Goal: Task Accomplishment & Management: Complete application form

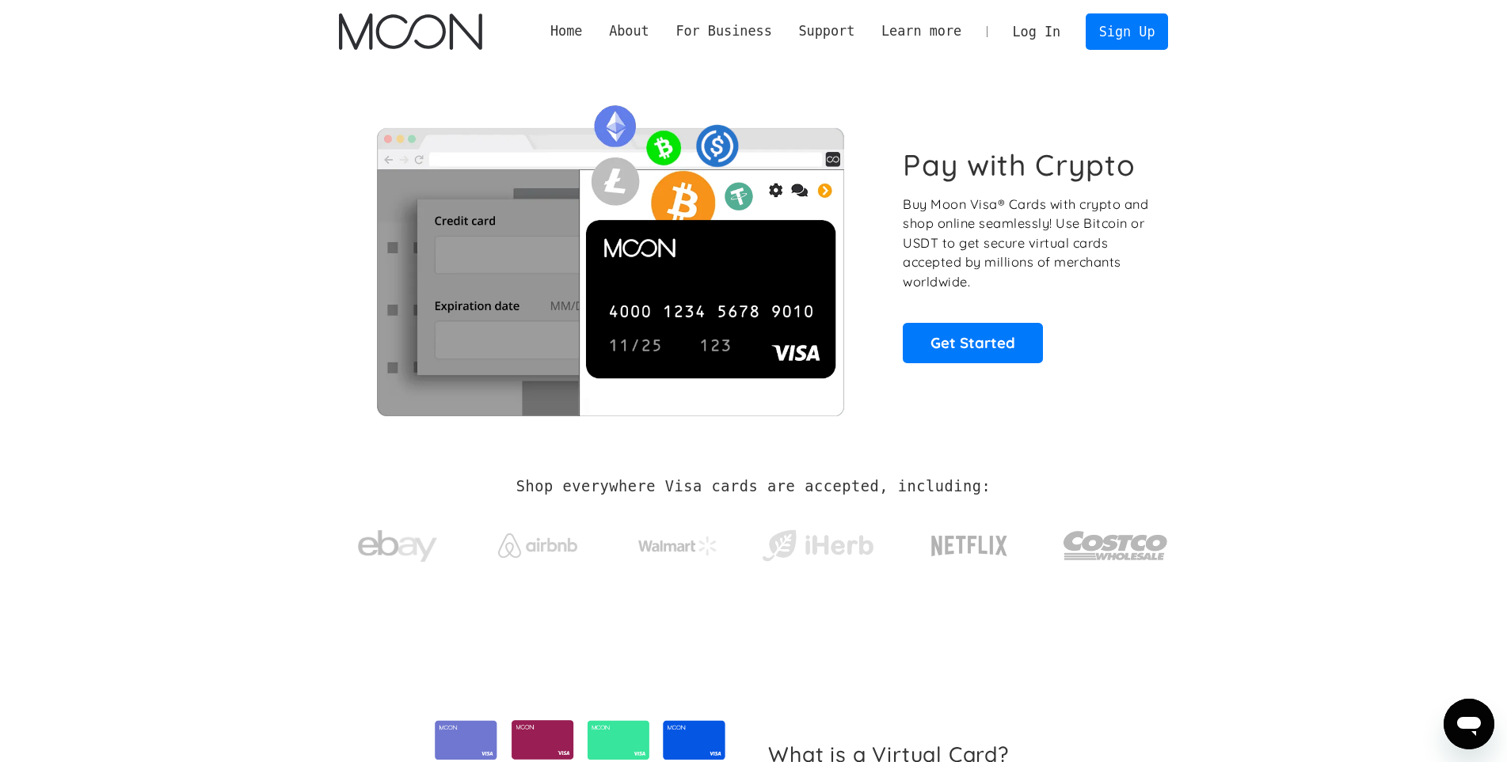
click at [1062, 33] on link "Log In" at bounding box center [1036, 31] width 74 height 35
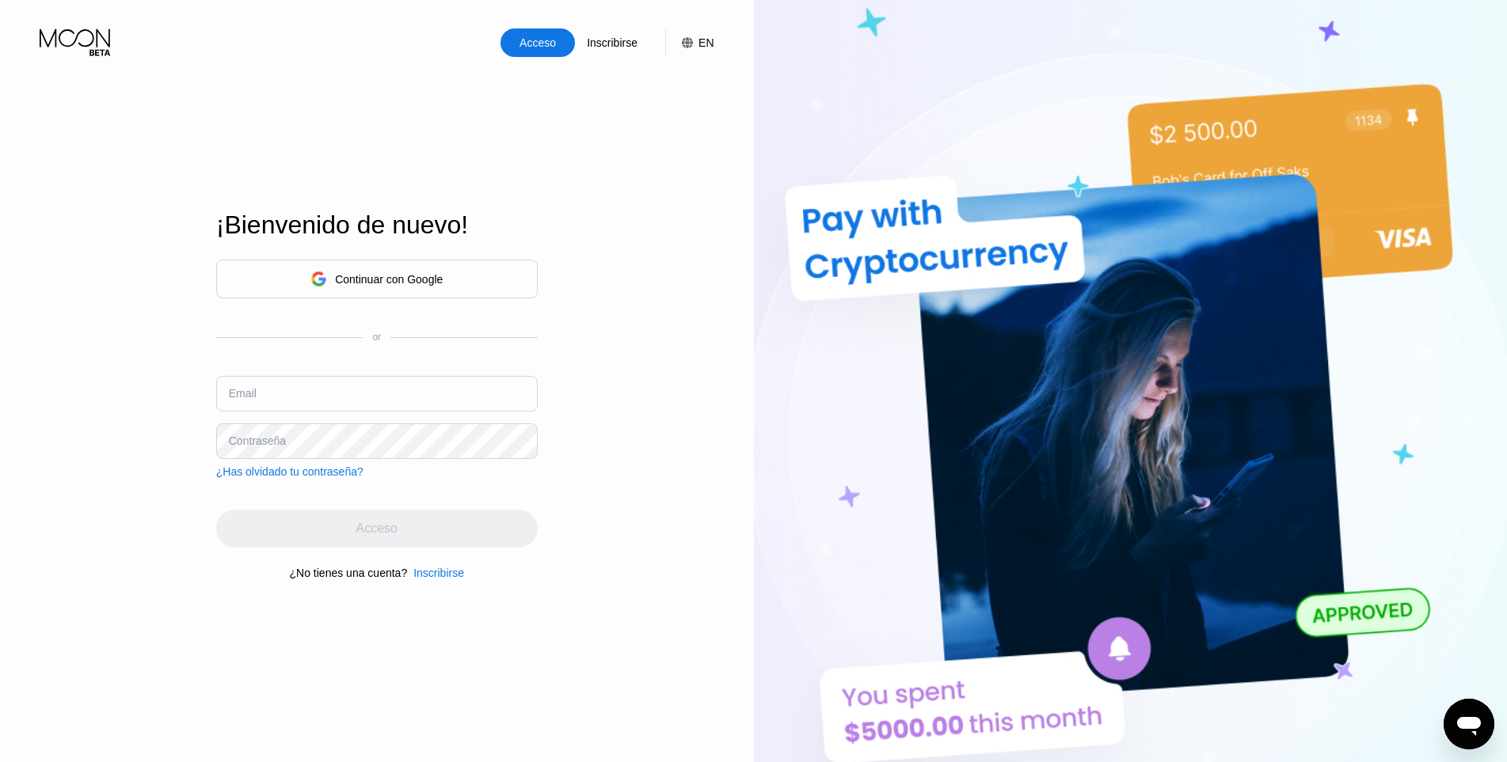
click at [439, 579] on div "Inscribirse" at bounding box center [438, 573] width 51 height 13
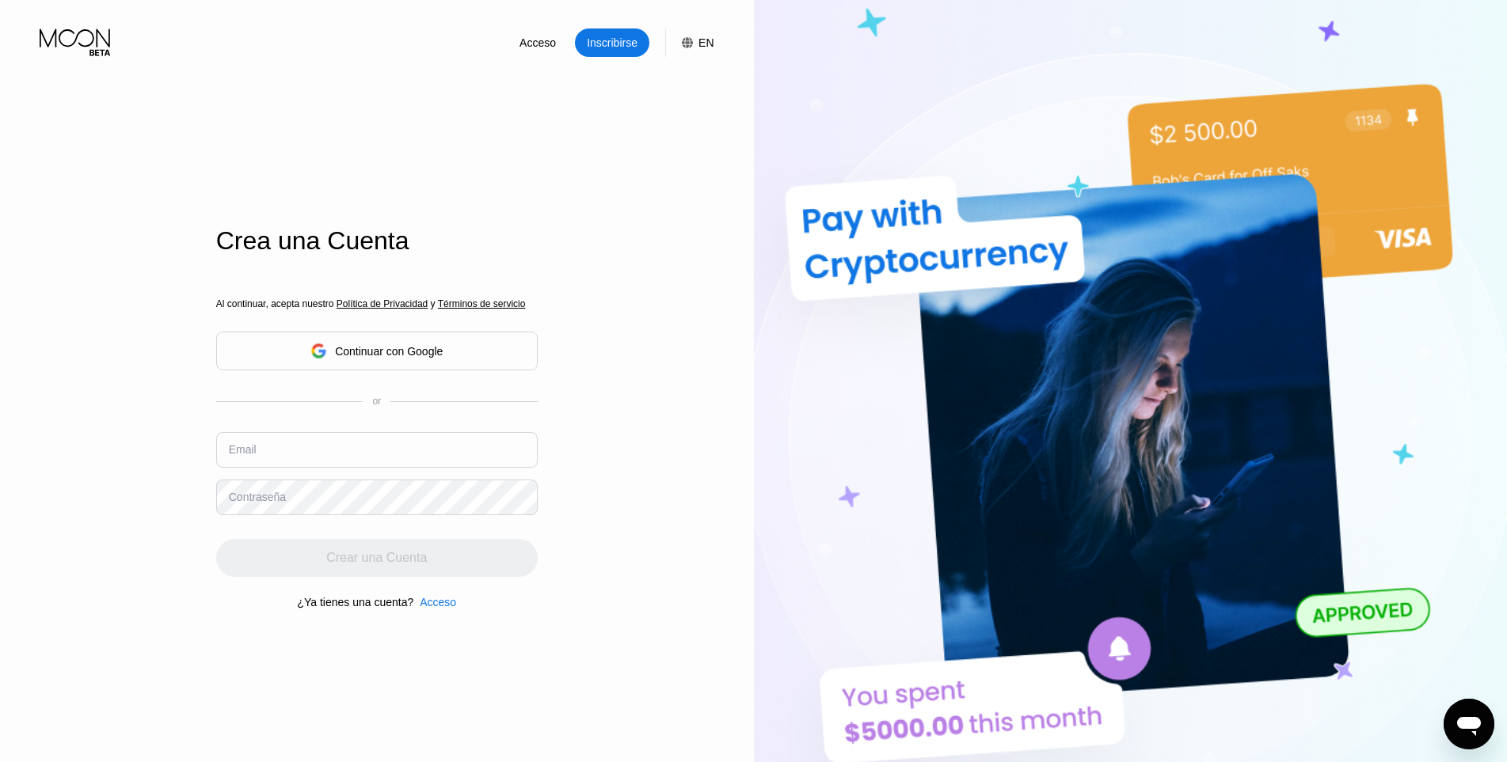
click at [333, 456] on input "text" at bounding box center [376, 450] width 321 height 36
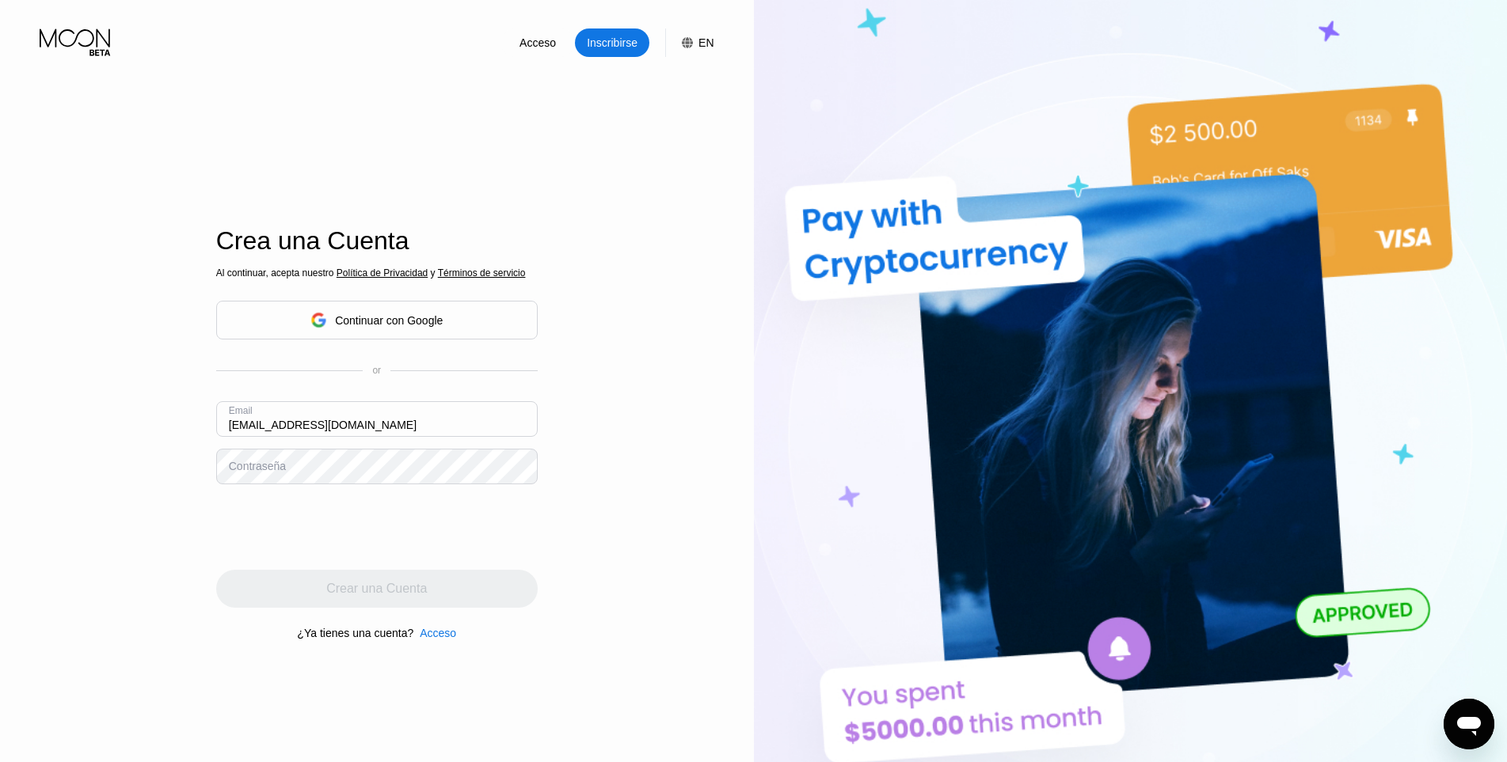
type input "[EMAIL_ADDRESS][DOMAIN_NAME]"
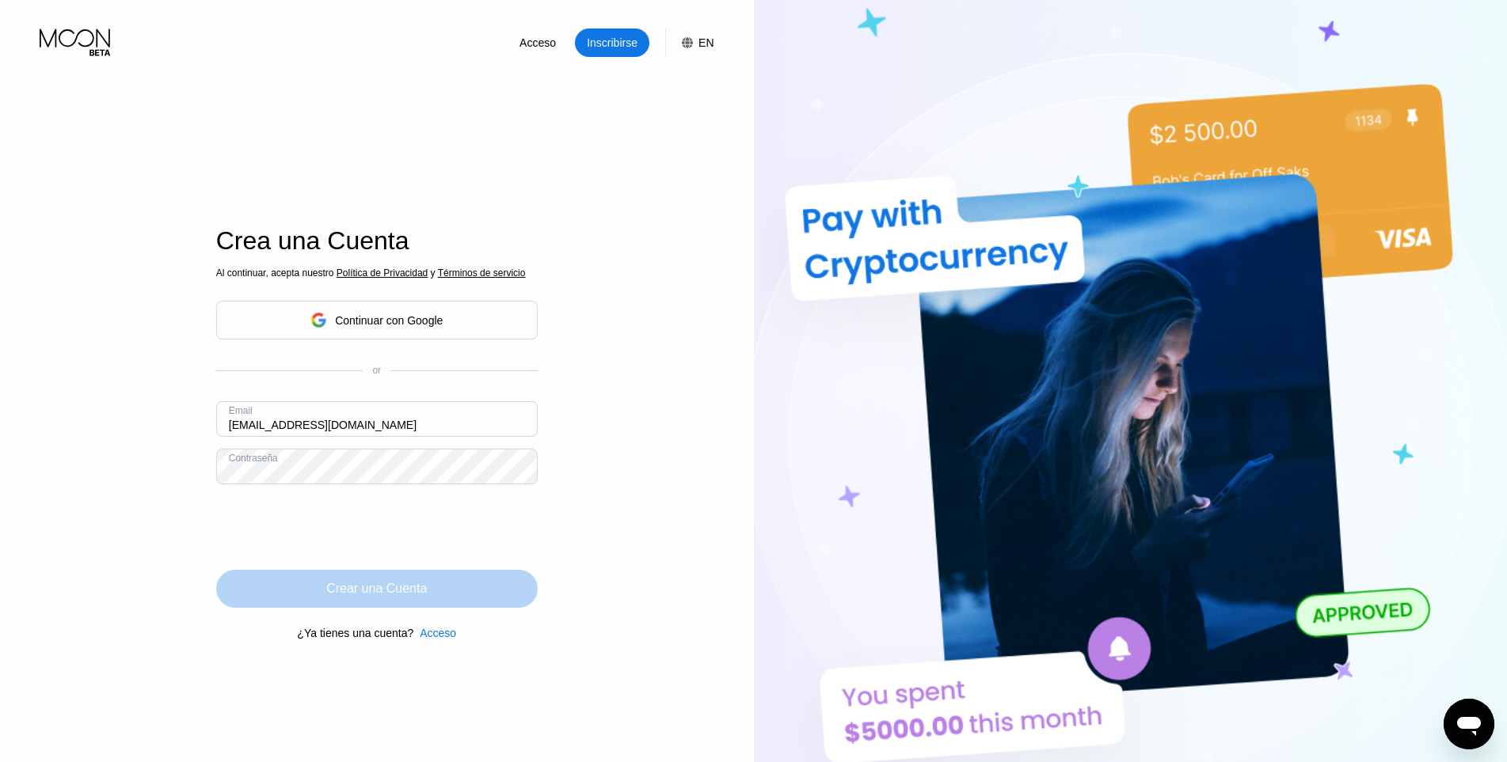
click at [382, 595] on div "Crear una Cuenta" at bounding box center [376, 589] width 101 height 16
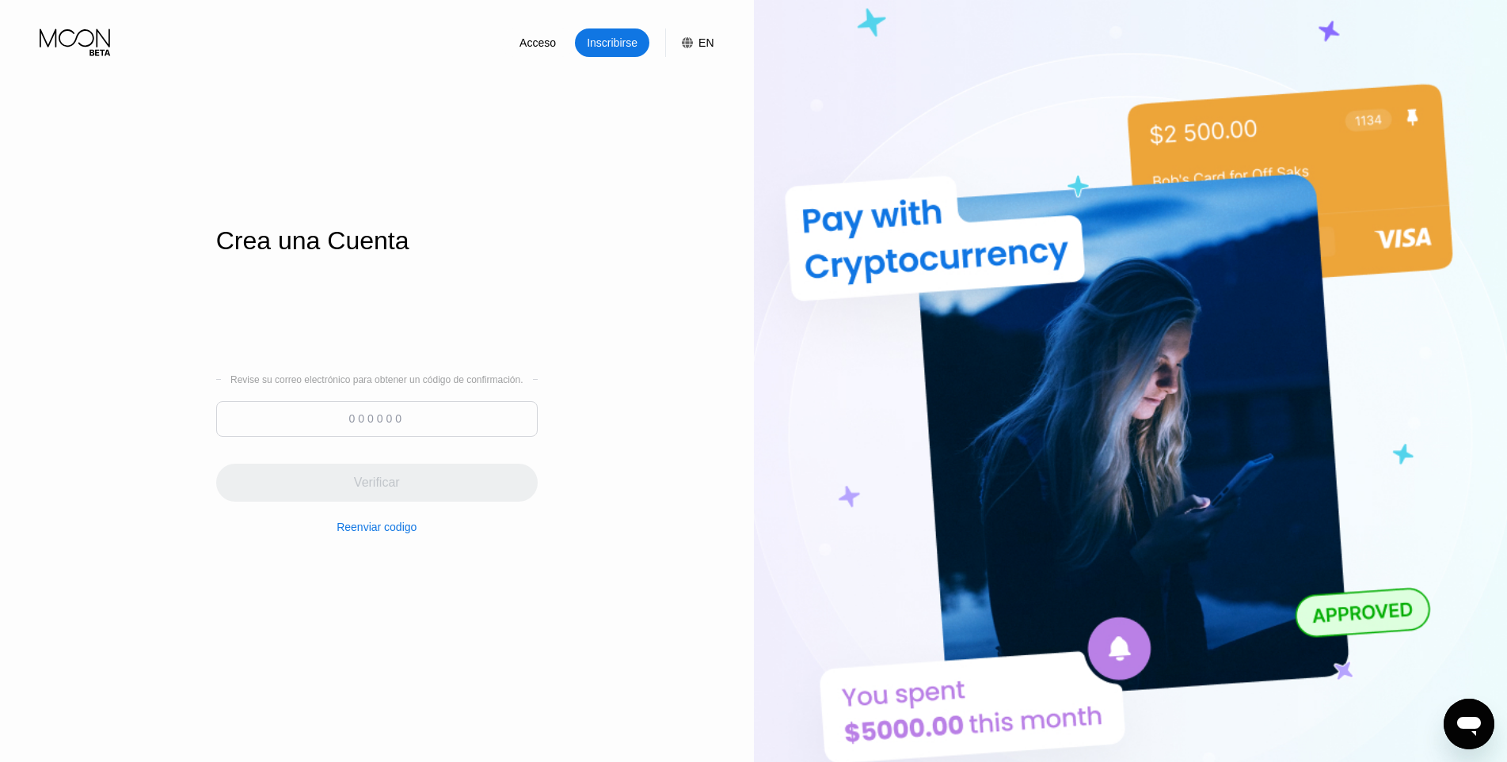
click at [82, 418] on div "Acceso Inscribirse EN Idioma English Ahorrar Crea una Cuenta Revise su correo e…" at bounding box center [377, 419] width 754 height 838
click at [391, 422] on input at bounding box center [376, 419] width 321 height 36
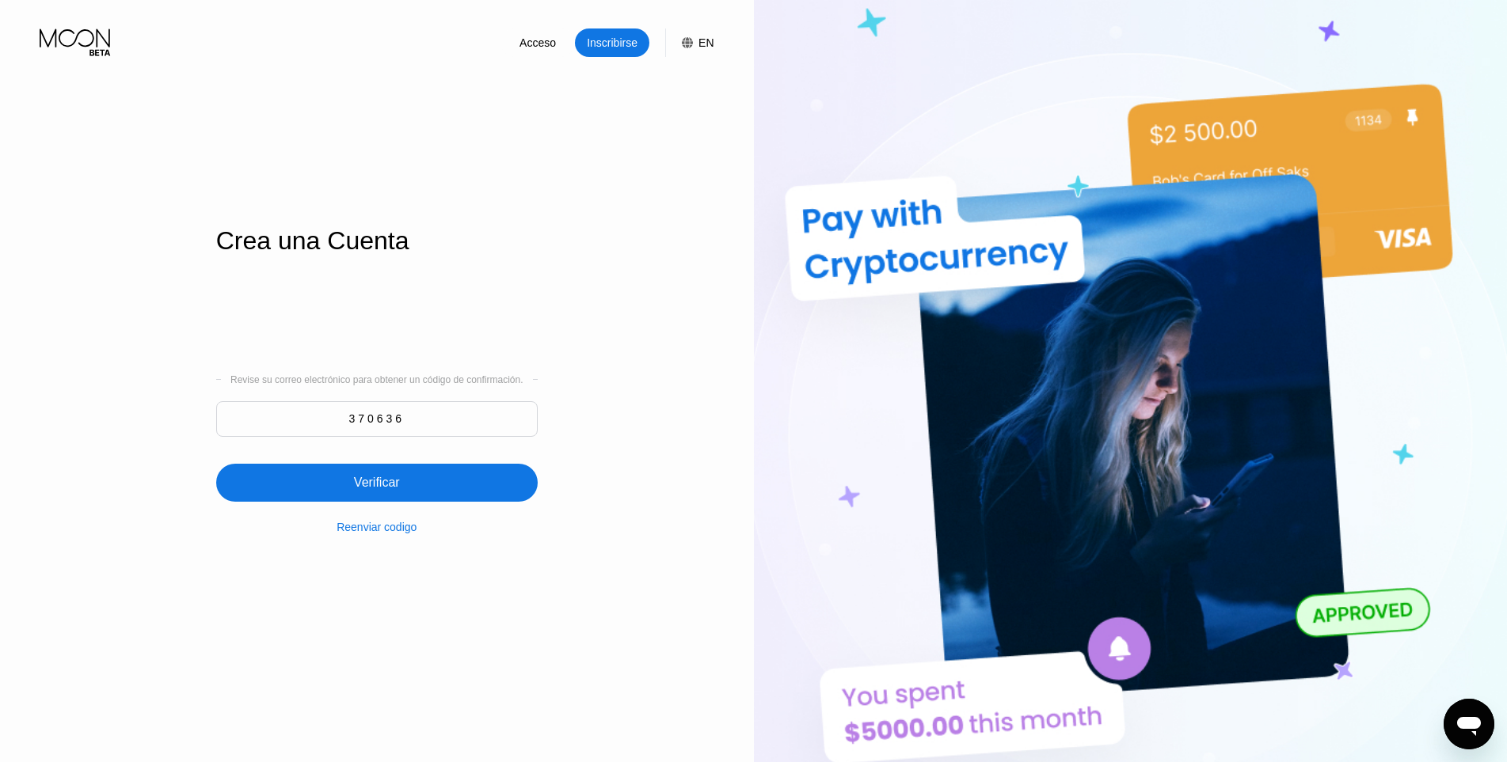
type input "370636"
click at [386, 497] on div "Verificar" at bounding box center [376, 483] width 321 height 38
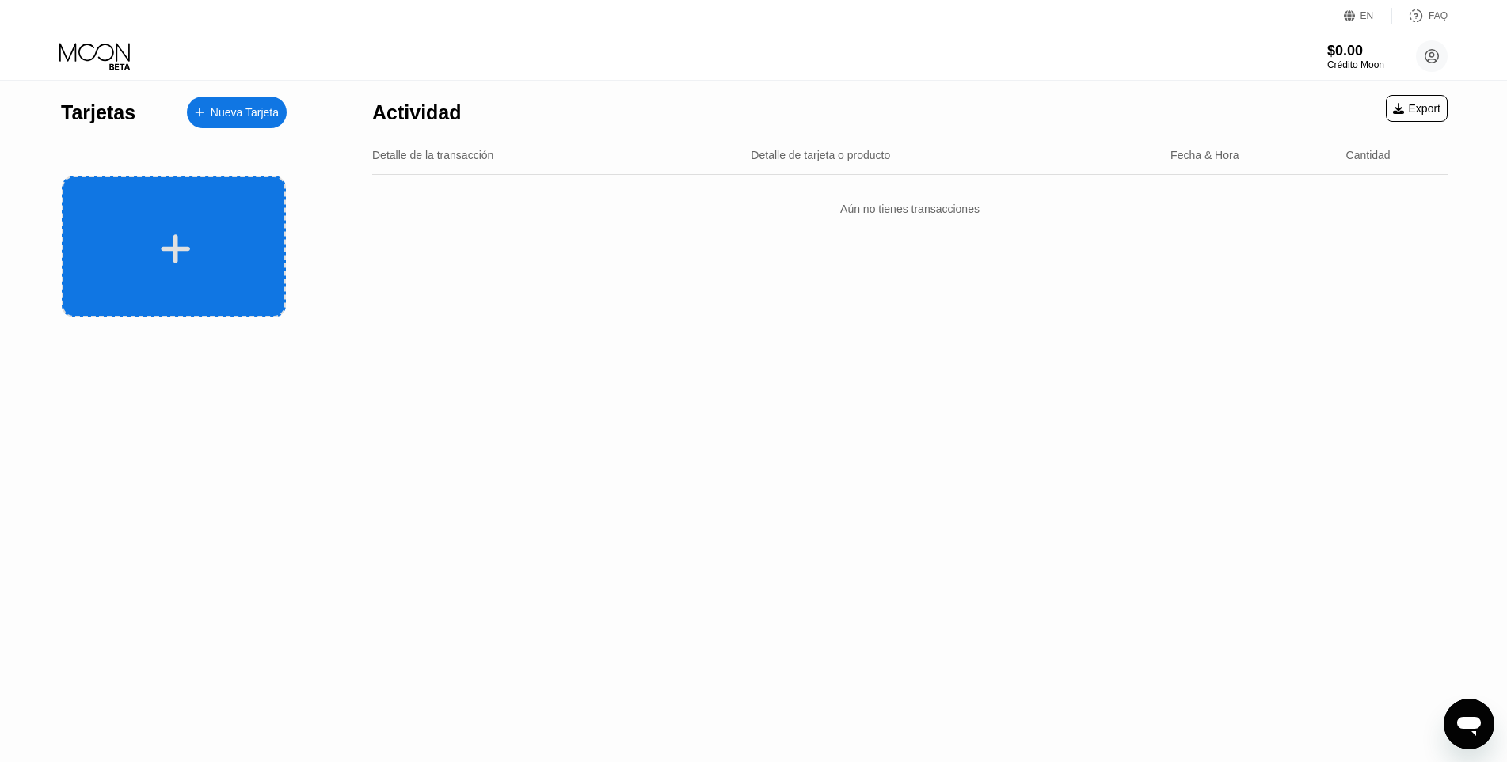
click at [191, 274] on div at bounding box center [174, 247] width 224 height 142
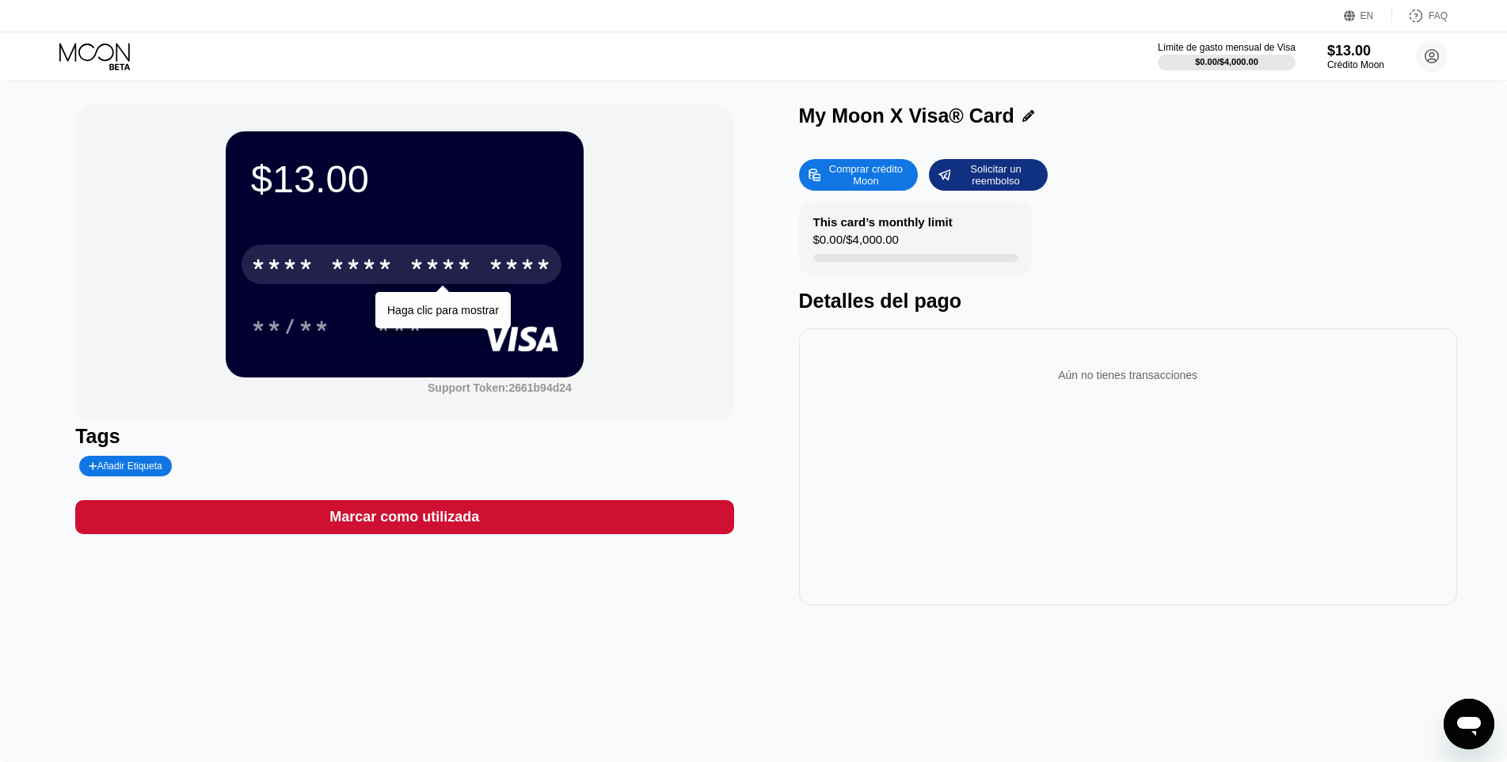
click at [450, 276] on div "* * * *" at bounding box center [440, 266] width 63 height 25
click at [450, 272] on div "* * * *" at bounding box center [440, 266] width 63 height 25
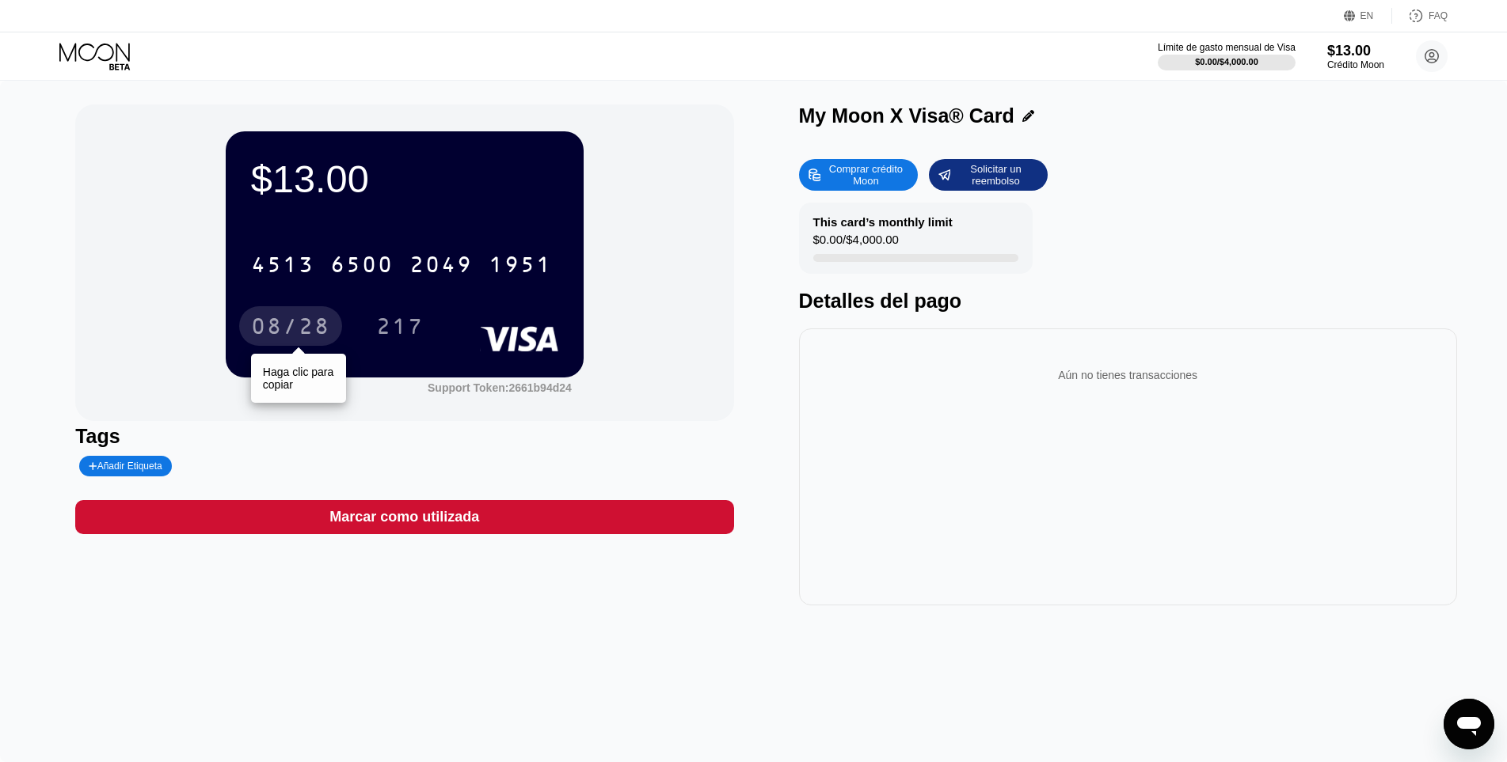
click at [299, 331] on div "08/28" at bounding box center [290, 328] width 79 height 25
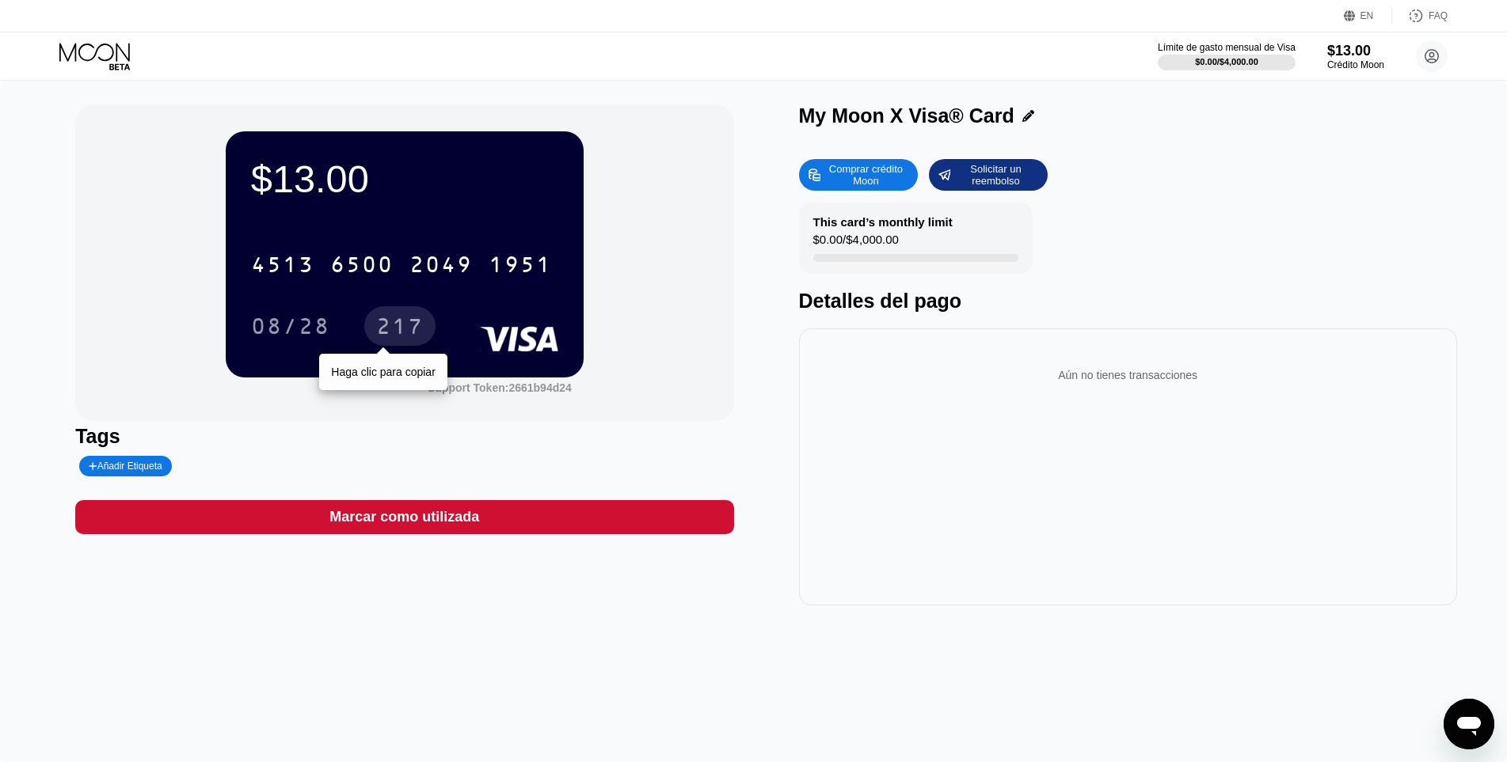
click at [403, 326] on div "217" at bounding box center [400, 328] width 48 height 25
